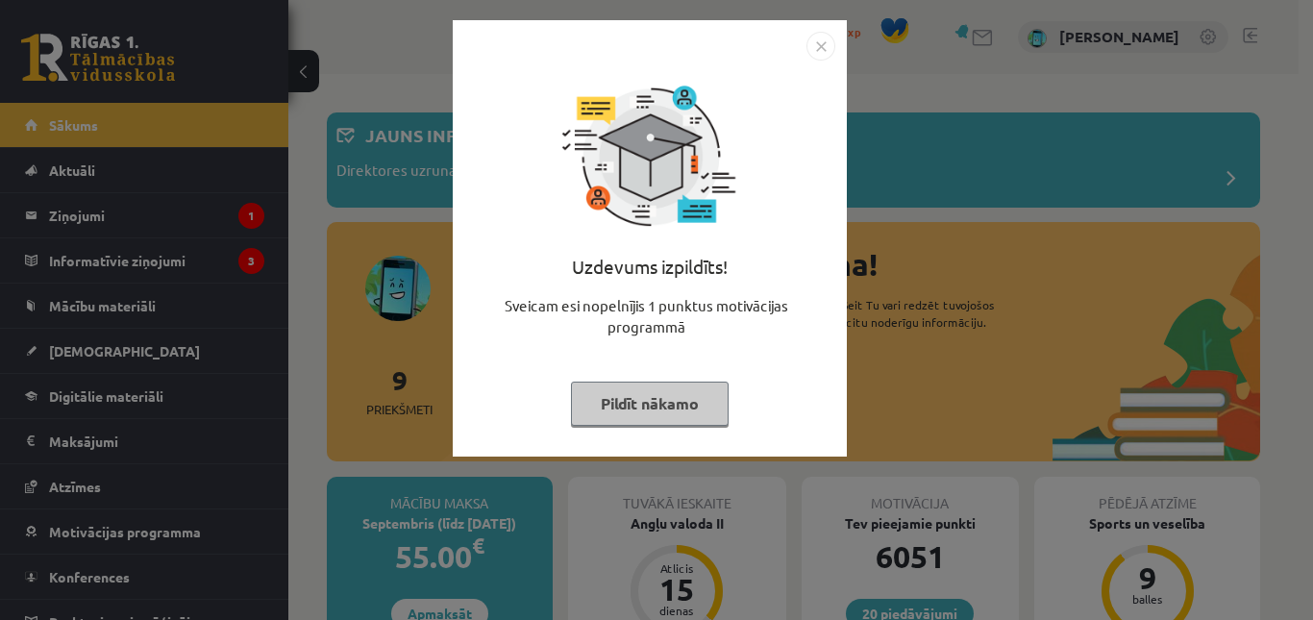
click at [824, 49] on img "Close" at bounding box center [820, 46] width 29 height 29
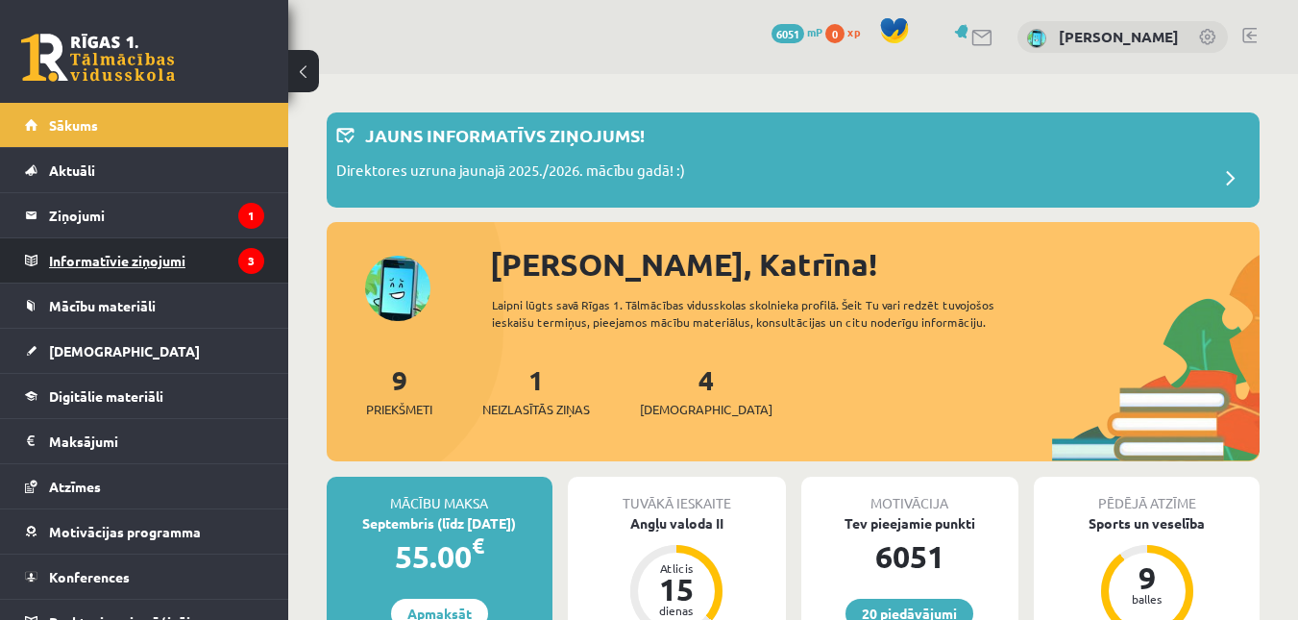
click at [174, 268] on legend "Informatīvie ziņojumi 3" at bounding box center [156, 260] width 215 height 44
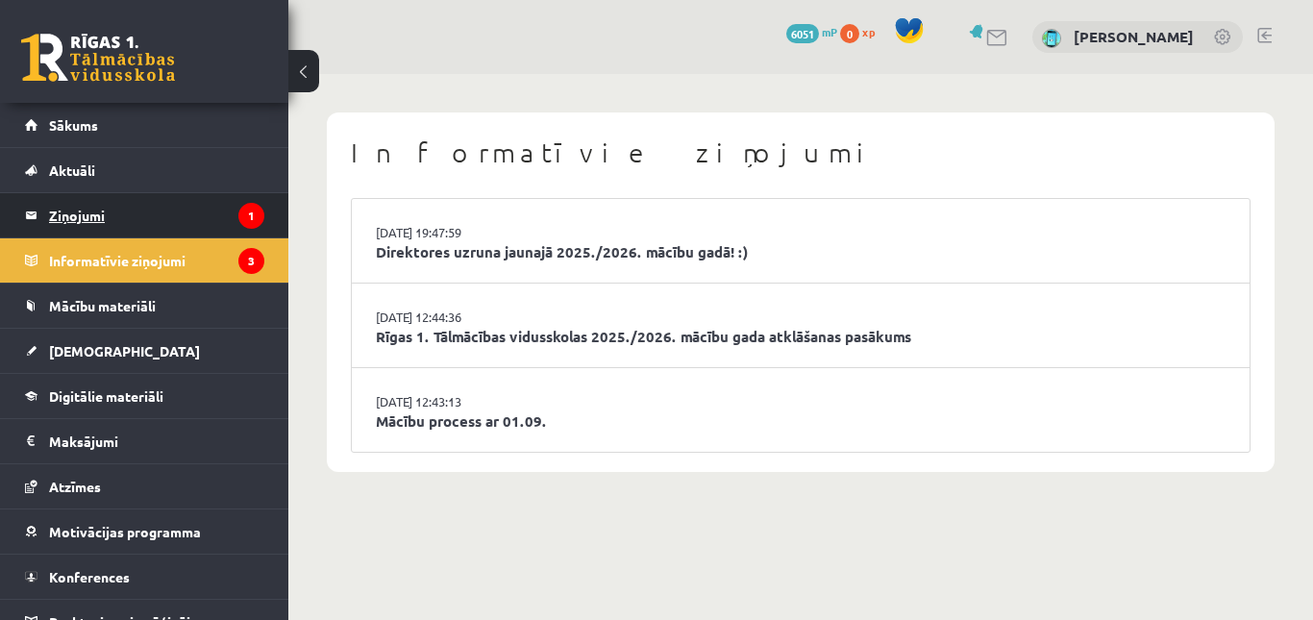
click at [166, 222] on legend "Ziņojumi 1" at bounding box center [156, 215] width 215 height 44
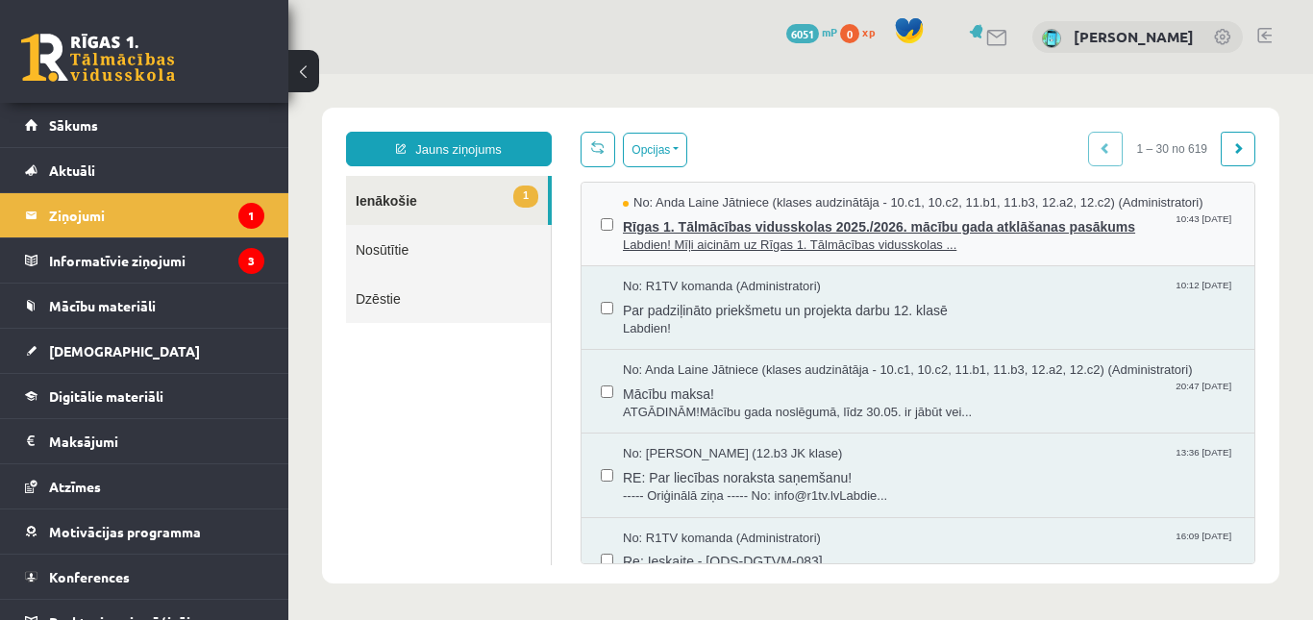
click at [883, 222] on span "Rīgas 1. Tālmācības vidusskolas 2025./2026. mācību gada atklāšanas pasākums" at bounding box center [929, 224] width 612 height 24
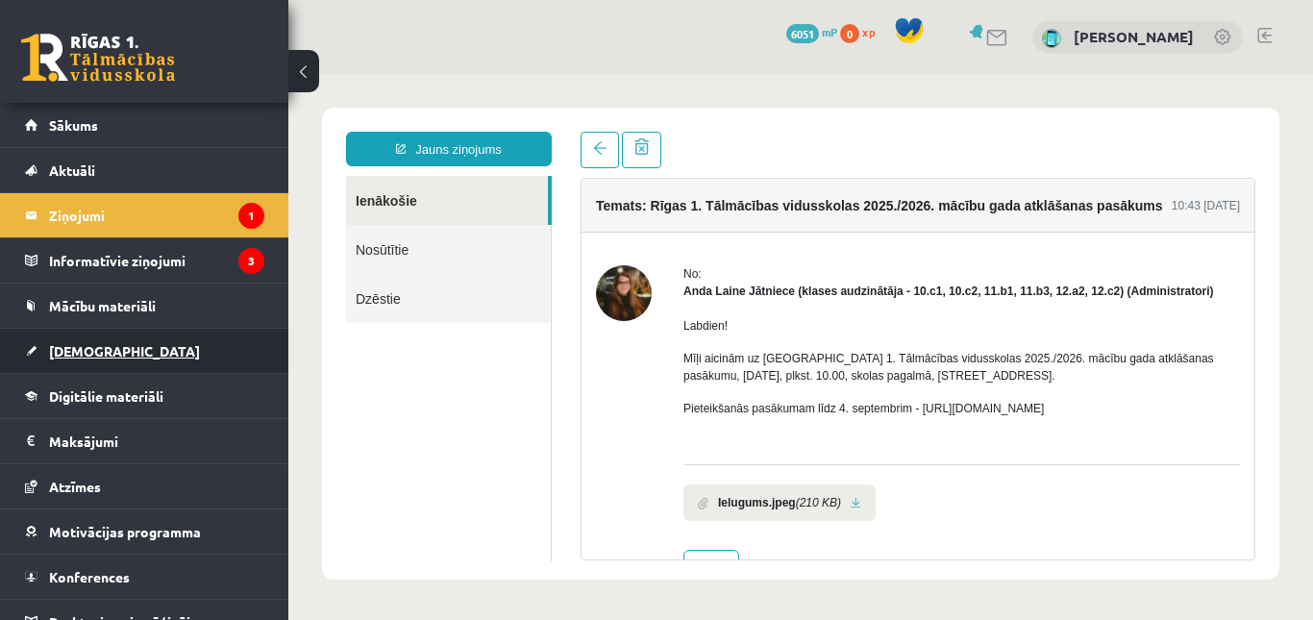
click at [89, 344] on span "[DEMOGRAPHIC_DATA]" at bounding box center [124, 350] width 151 height 17
